Goal: Task Accomplishment & Management: Manage account settings

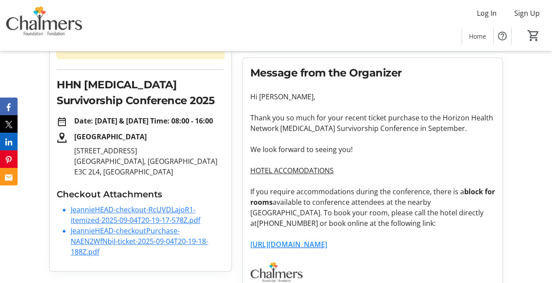
scroll to position [137, 0]
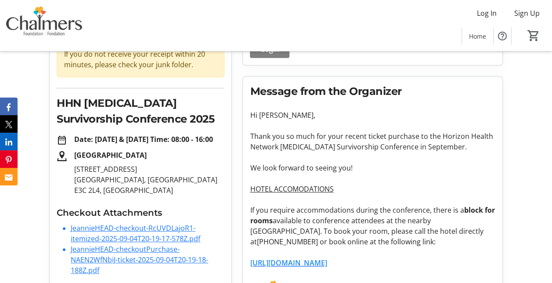
scroll to position [94, 0]
click at [490, 11] on span "Log In" at bounding box center [487, 13] width 20 height 11
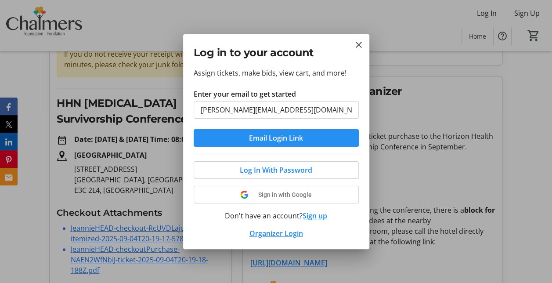
type input "[PERSON_NAME][EMAIL_ADDRESS][DOMAIN_NAME]"
click at [279, 138] on span "Email Login Link" at bounding box center [276, 138] width 54 height 11
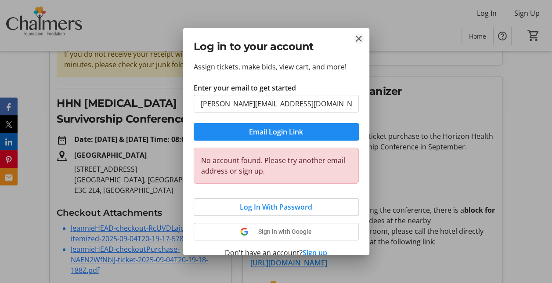
click at [358, 35] on mat-icon "Close" at bounding box center [358, 38] width 11 height 11
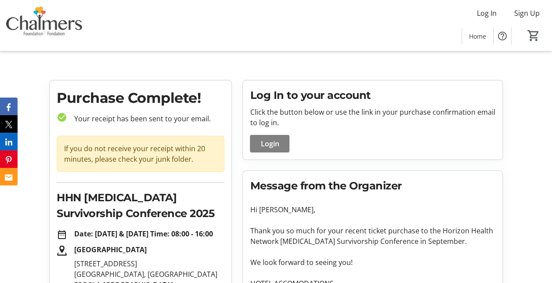
click at [513, 62] on tr-root "Log In Sign Up Home 0 Home Purchase Complete! check_circle Your receipt has bee…" at bounding box center [276, 210] width 552 height 420
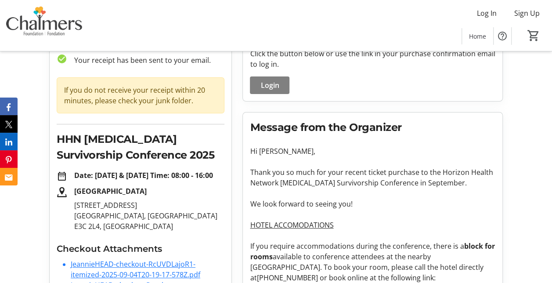
scroll to position [137, 0]
